Goal: Task Accomplishment & Management: Use online tool/utility

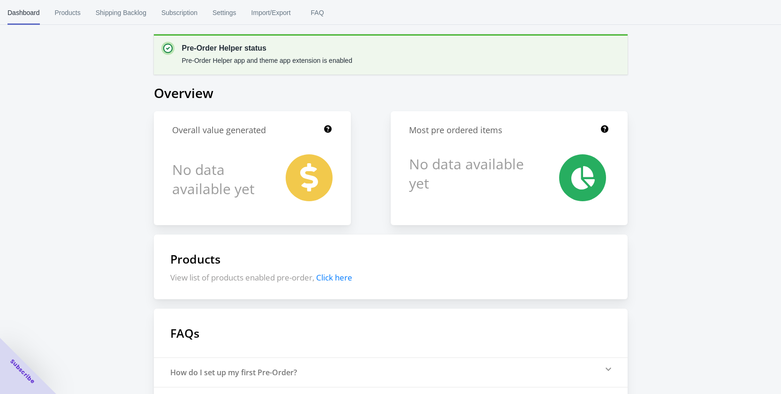
click at [340, 277] on span "Click here" at bounding box center [334, 277] width 36 height 11
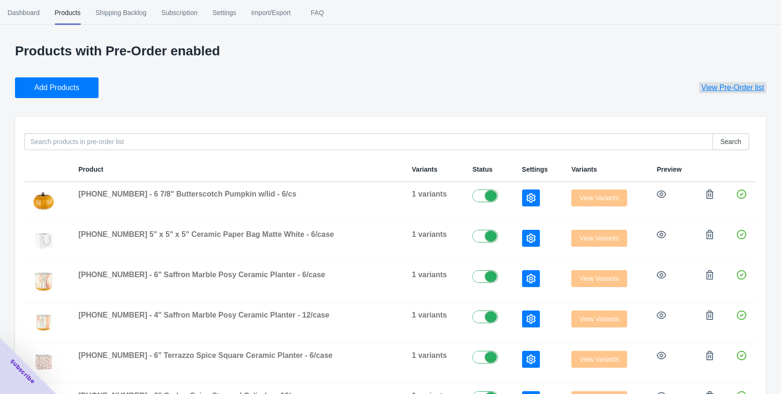
click at [736, 86] on span "View Pre-Order list" at bounding box center [732, 87] width 63 height 9
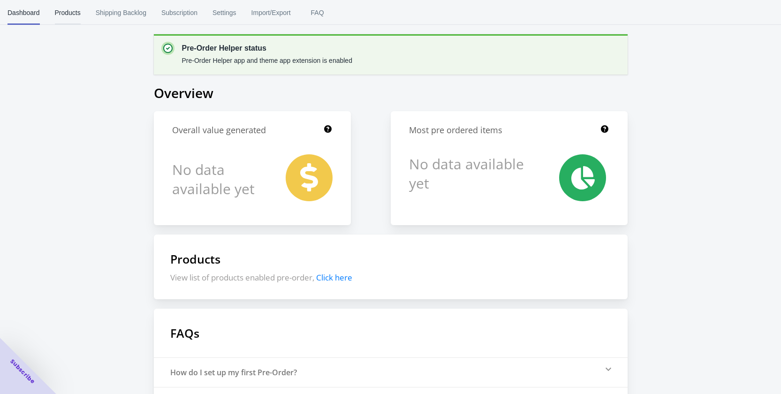
click at [65, 9] on span "Products" at bounding box center [68, 12] width 26 height 24
